Goal: Information Seeking & Learning: Understand process/instructions

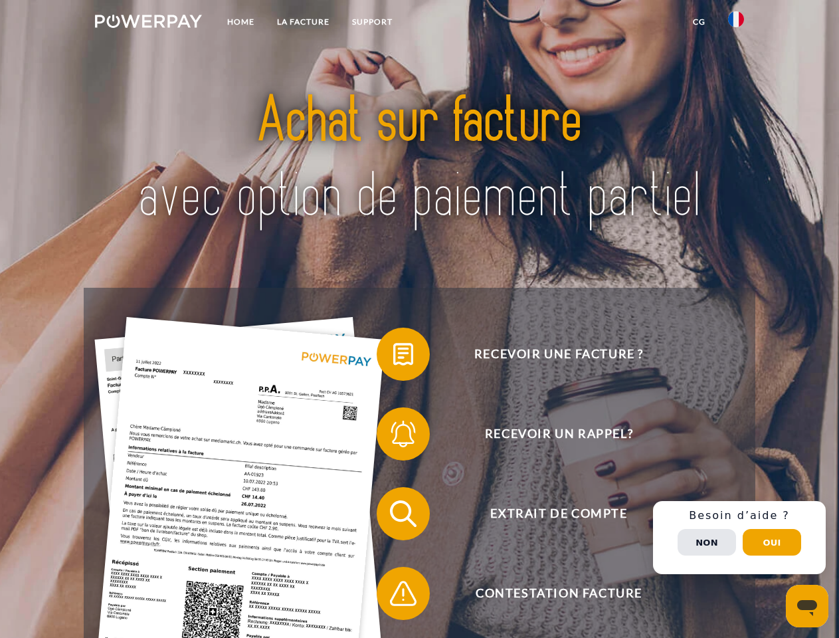
click at [148, 23] on img at bounding box center [148, 21] width 107 height 13
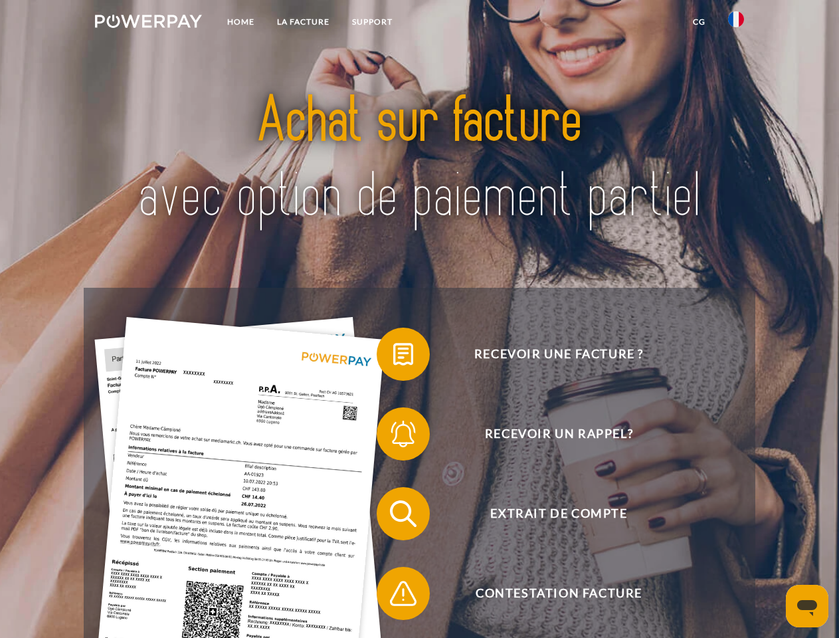
click at [736, 23] on img at bounding box center [736, 19] width 16 height 16
click at [699, 22] on link "CG" at bounding box center [699, 22] width 35 height 24
click at [393, 357] on span at bounding box center [383, 354] width 66 height 66
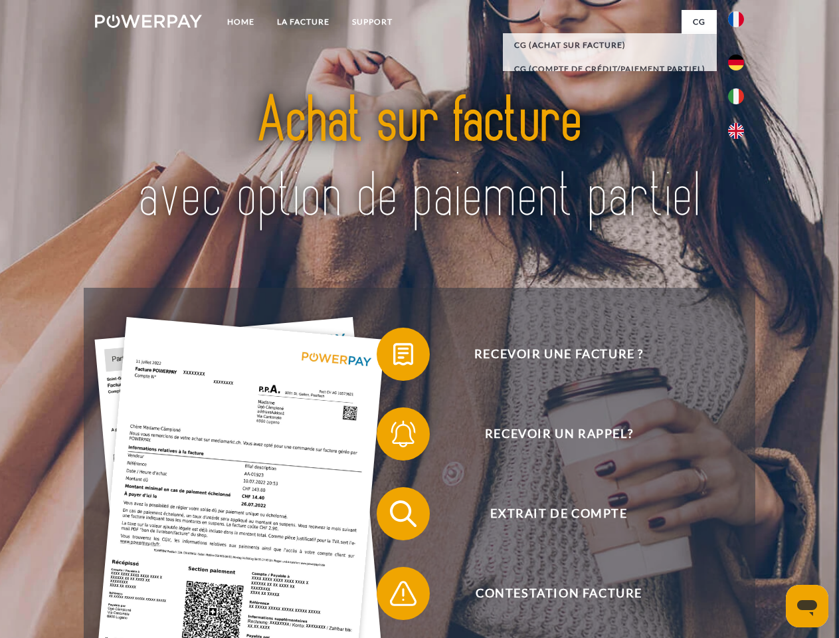
click at [393, 437] on span at bounding box center [383, 434] width 66 height 66
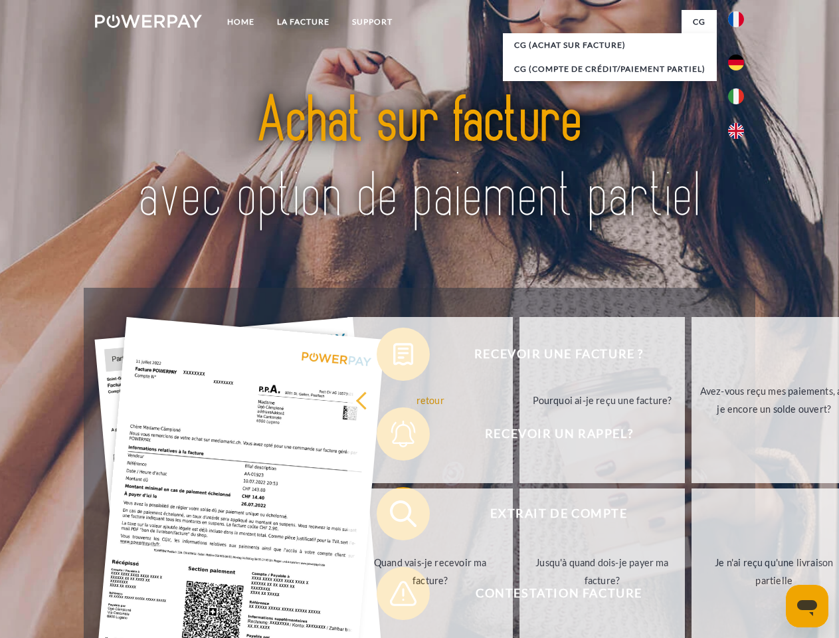
click at [520, 516] on link "Jusqu'à quand dois-je payer ma facture?" at bounding box center [602, 571] width 165 height 166
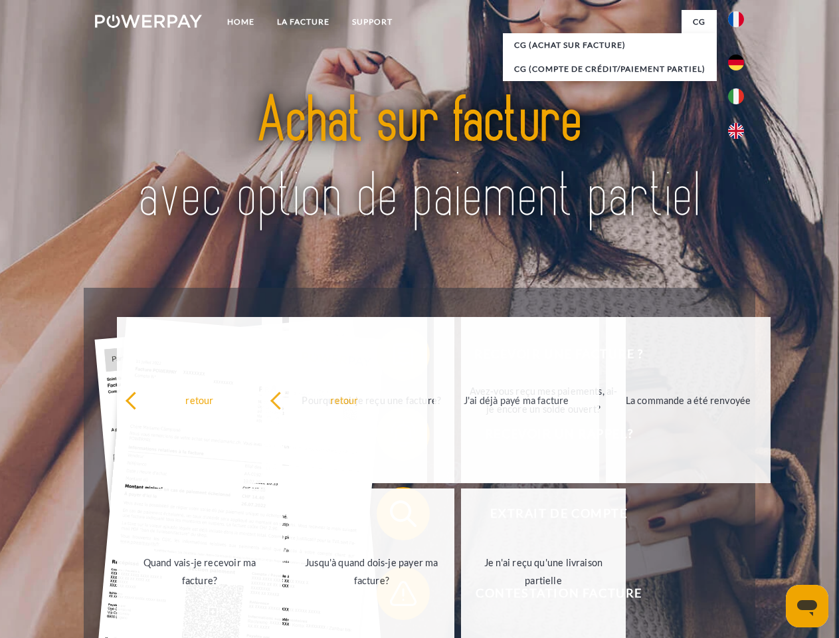
click at [393, 596] on span at bounding box center [383, 593] width 66 height 66
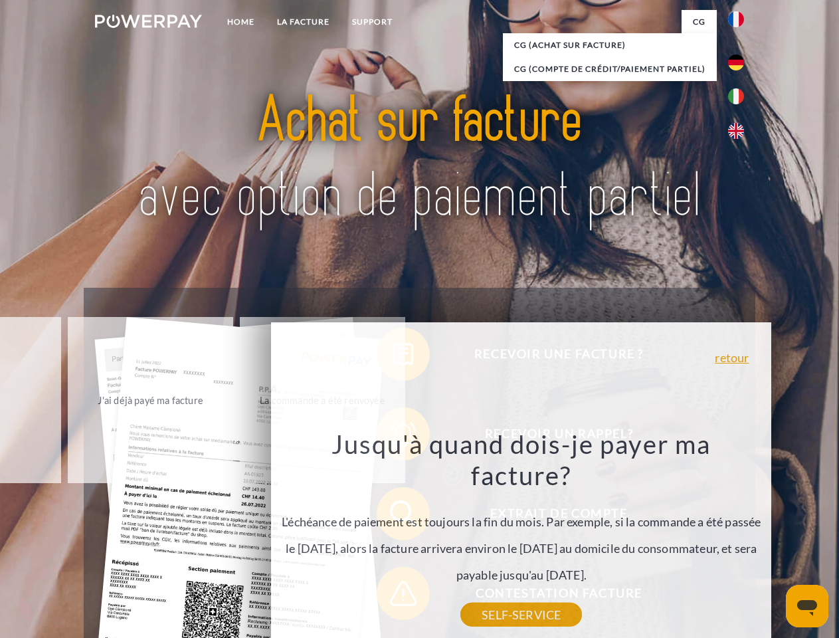
click at [740, 538] on div "Recevoir une facture ? Recevoir un rappel? Extrait de compte retour" at bounding box center [419, 554] width 671 height 532
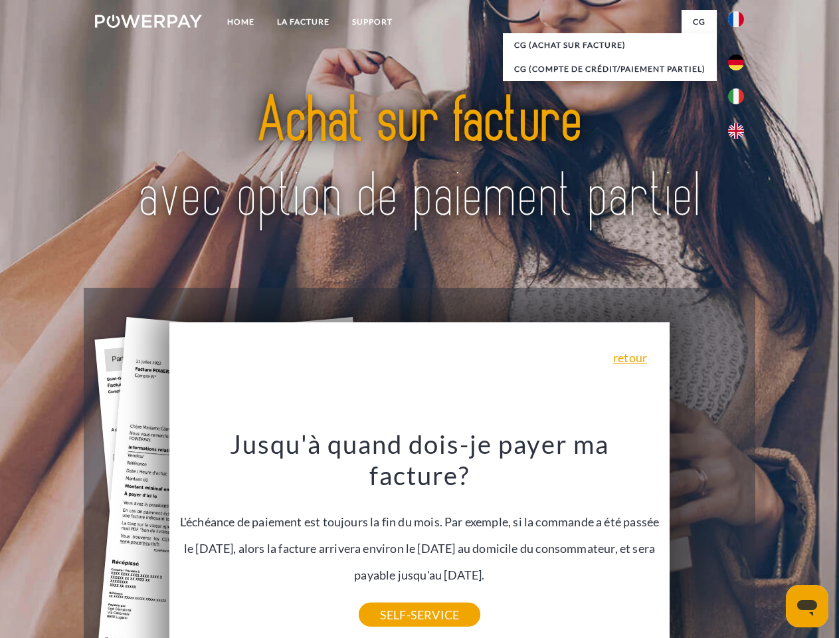
click at [707, 540] on span "Extrait de compte" at bounding box center [559, 513] width 326 height 53
click at [772, 542] on header "Home LA FACTURE Support" at bounding box center [419, 459] width 839 height 918
